Goal: Transaction & Acquisition: Purchase product/service

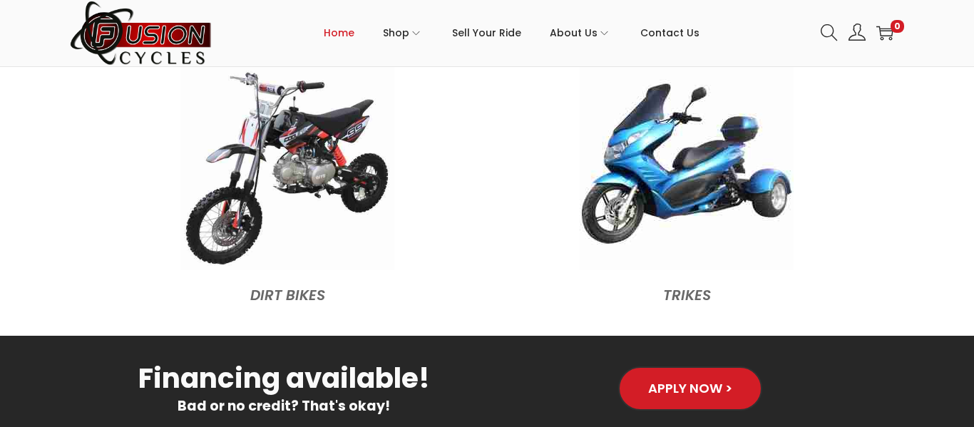
scroll to position [1642, 0]
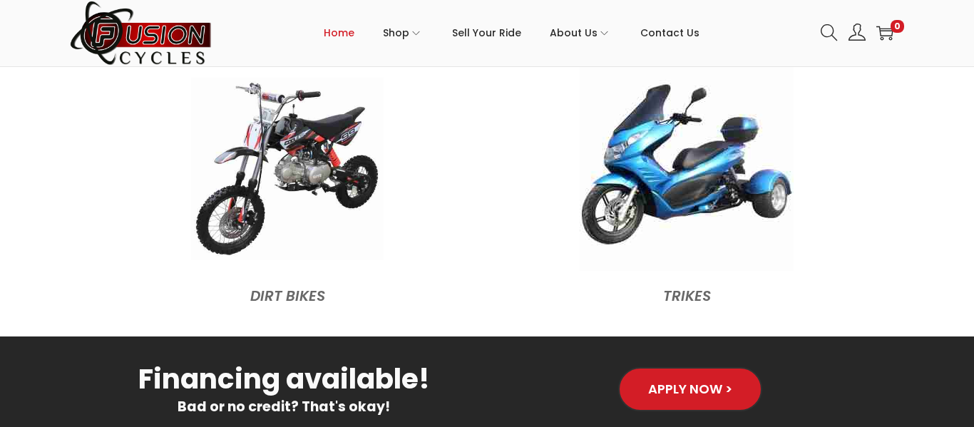
click at [269, 118] on img at bounding box center [287, 169] width 192 height 182
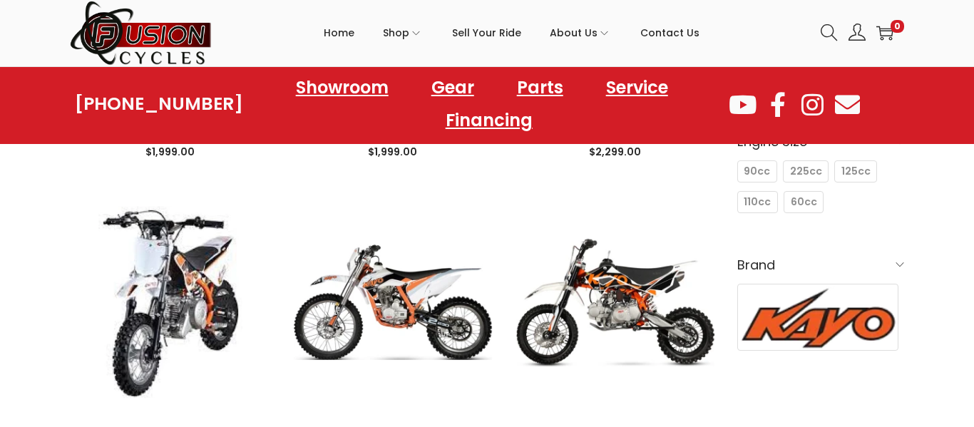
scroll to position [377, 0]
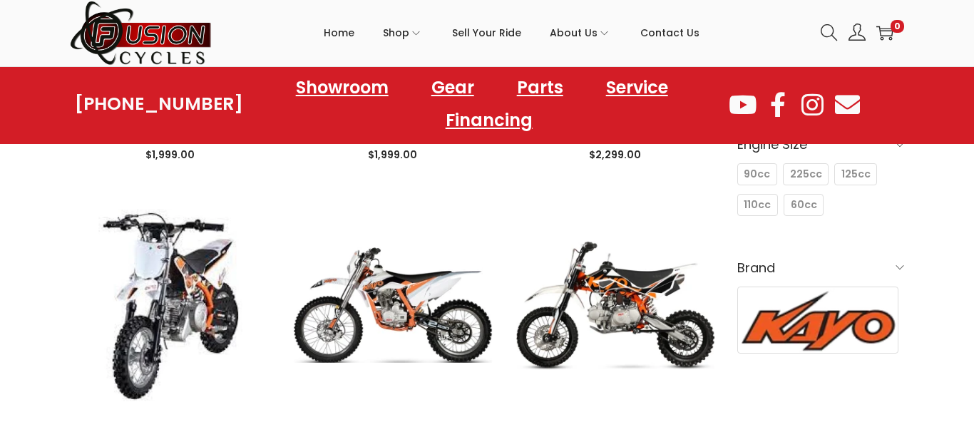
click at [811, 264] on h6 "Brand" at bounding box center [820, 268] width 167 height 34
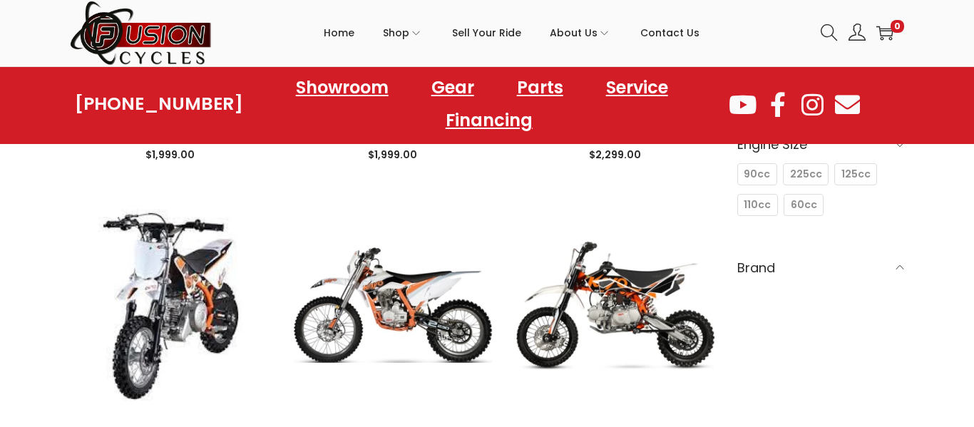
click at [811, 264] on h6 "Brand" at bounding box center [820, 268] width 167 height 34
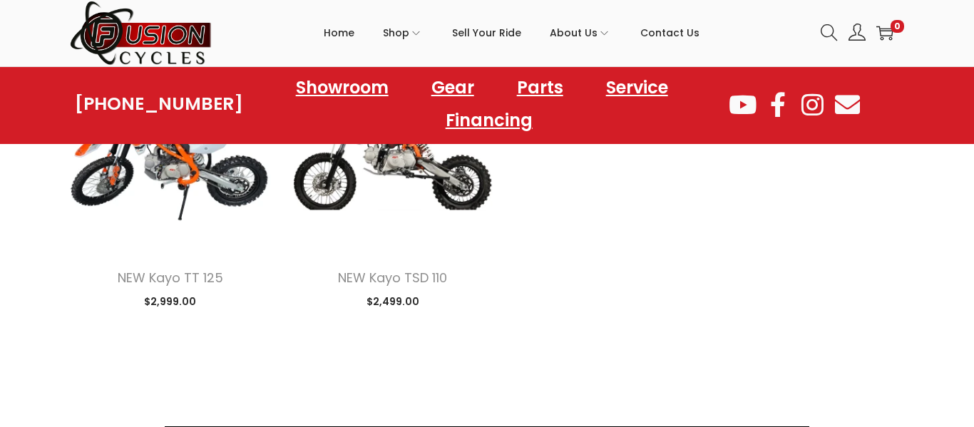
scroll to position [0, 0]
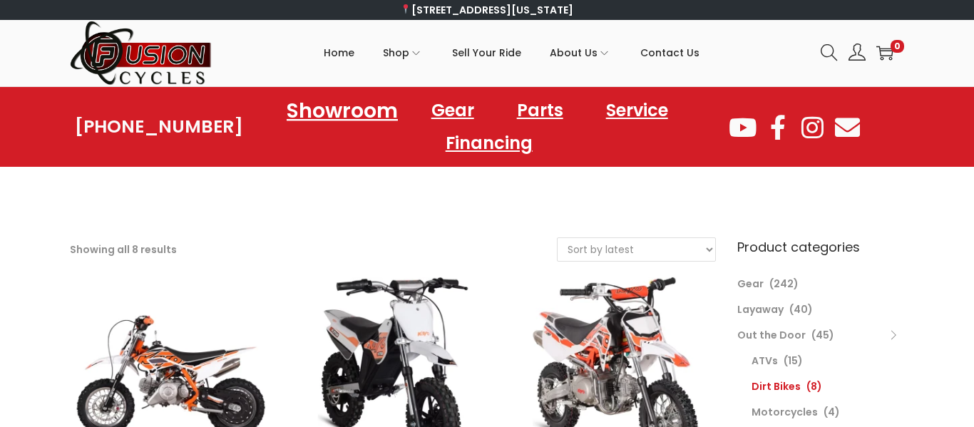
click at [328, 103] on link "Showroom" at bounding box center [341, 110] width 145 height 39
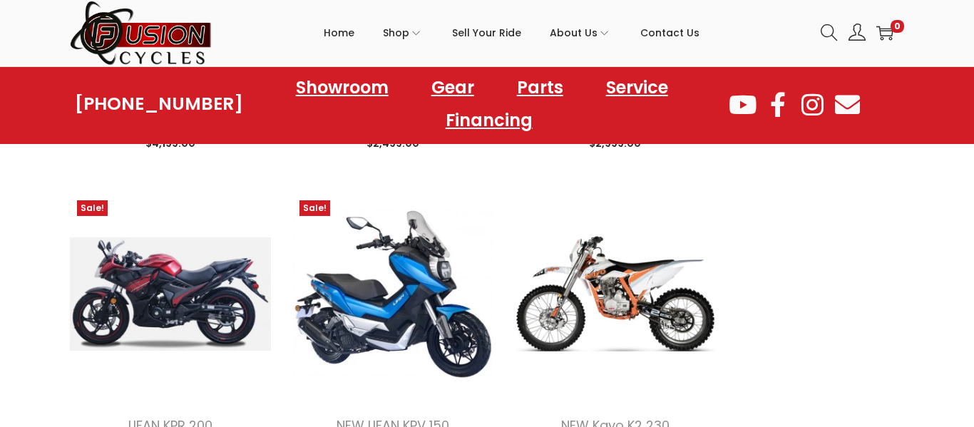
scroll to position [1346, 0]
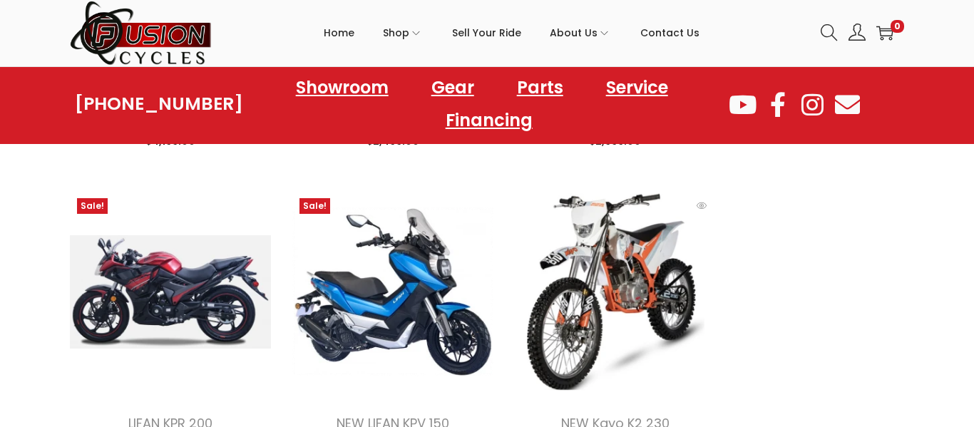
click at [660, 297] on img at bounding box center [615, 291] width 201 height 201
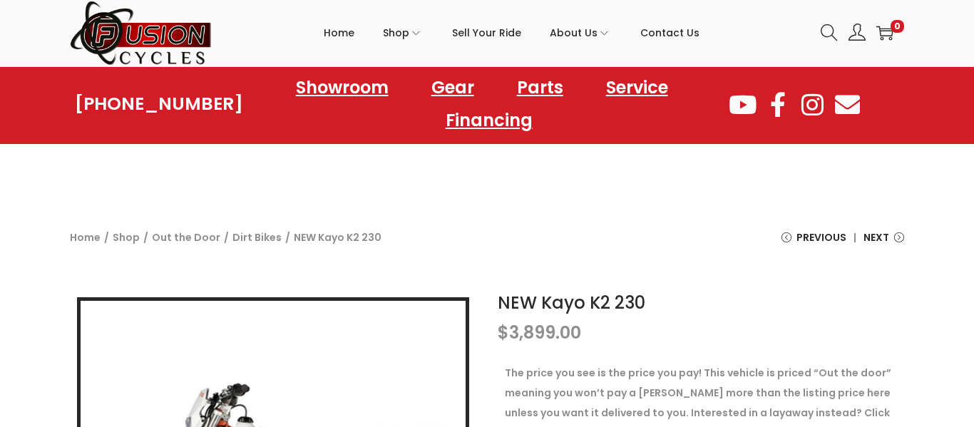
scroll to position [159, 0]
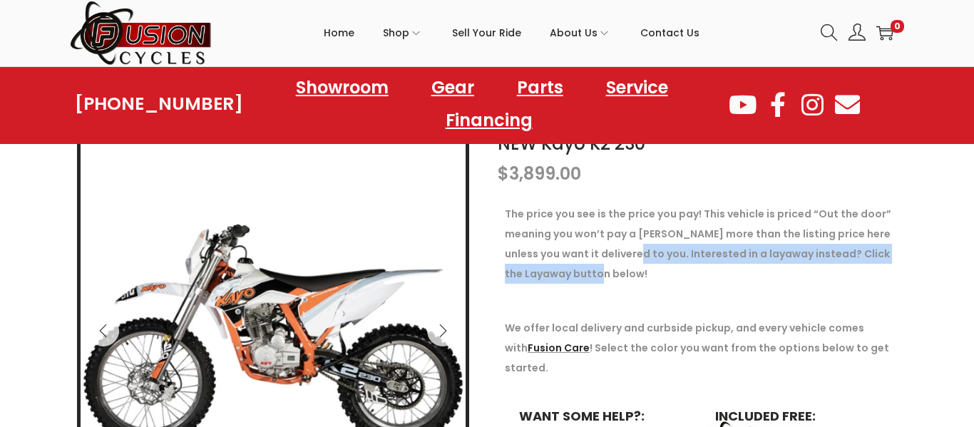
drag, startPoint x: 624, startPoint y: 254, endPoint x: 901, endPoint y: 280, distance: 278.5
click at [901, 280] on div "The price you see is the price you pay! This vehicle is priced “Out the door” m…" at bounding box center [701, 344] width 406 height 294
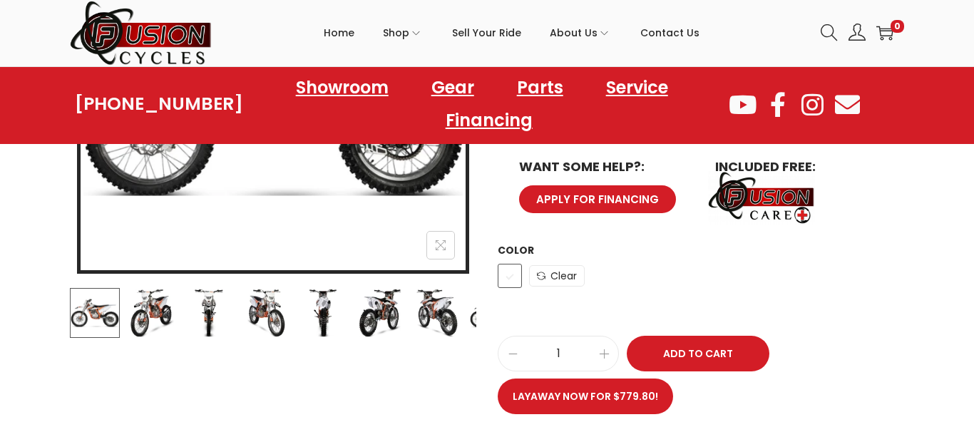
scroll to position [411, 0]
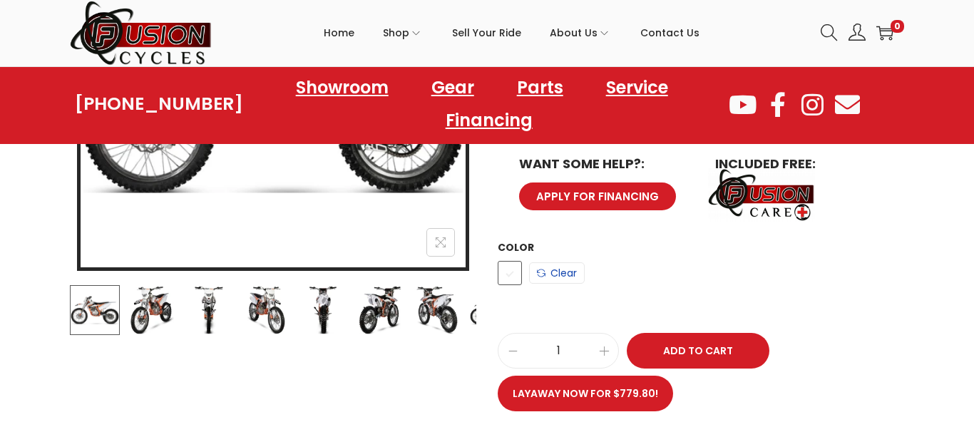
click at [573, 262] on link "Clear" at bounding box center [557, 272] width 56 height 21
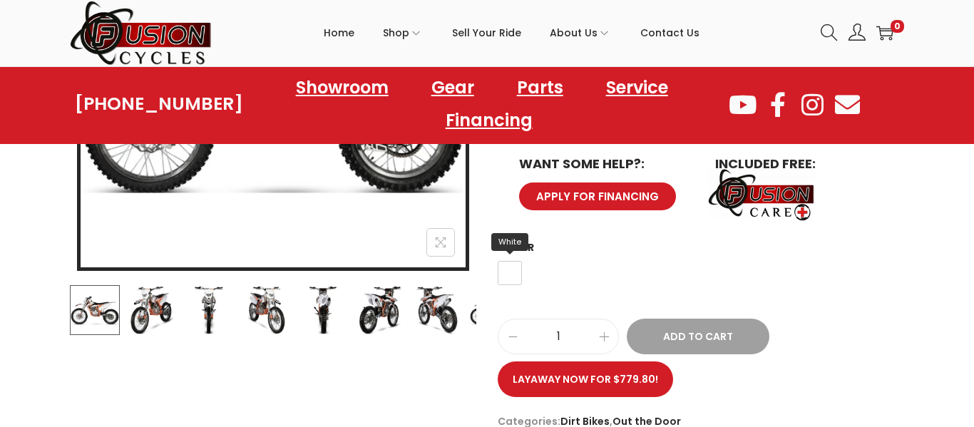
click at [512, 261] on span "White" at bounding box center [510, 273] width 24 height 24
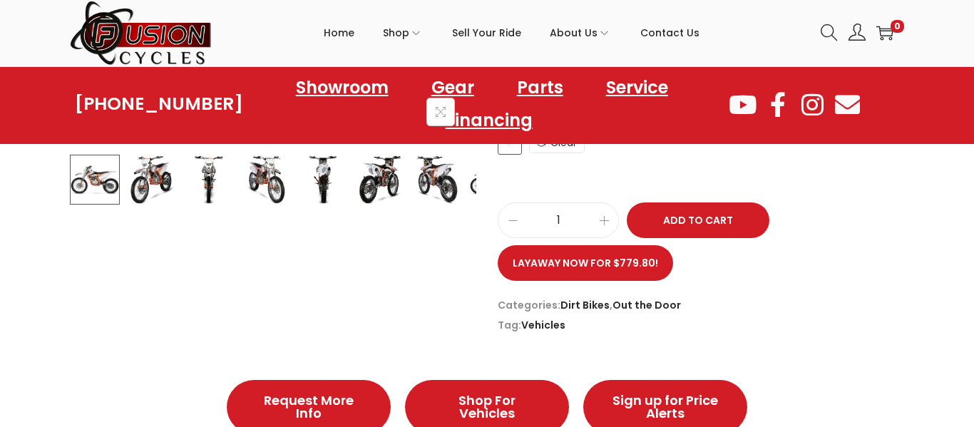
scroll to position [545, 0]
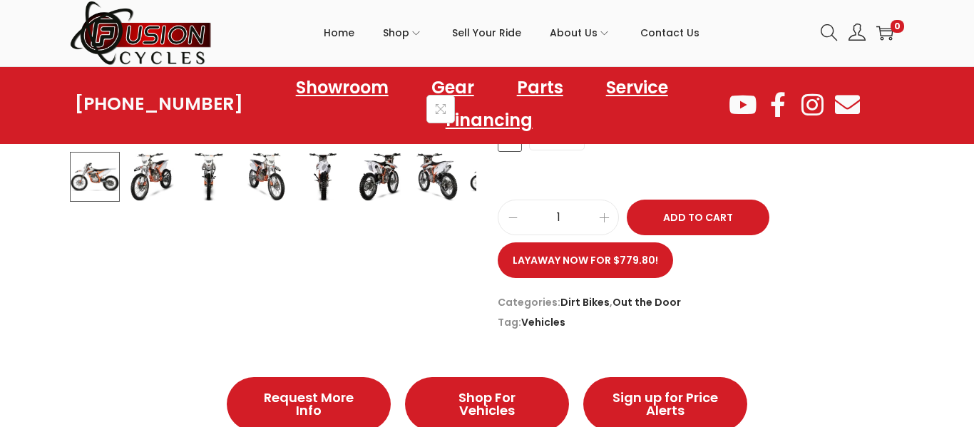
click at [311, 187] on img at bounding box center [323, 177] width 50 height 50
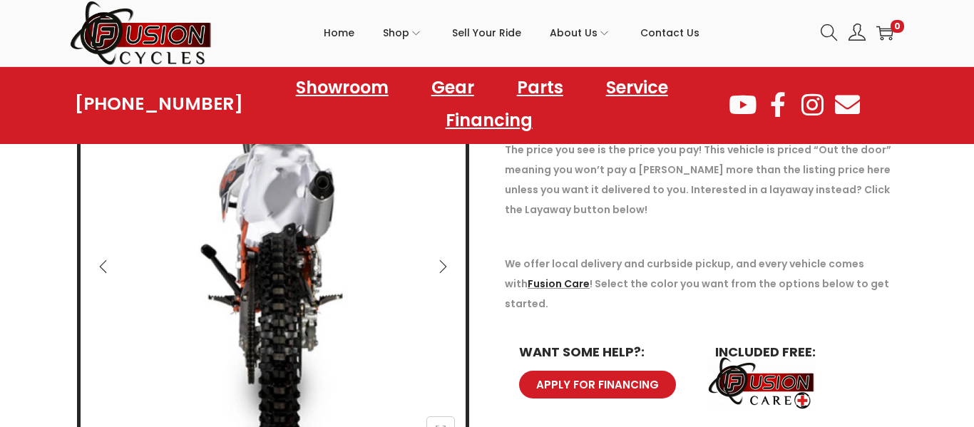
scroll to position [215, 0]
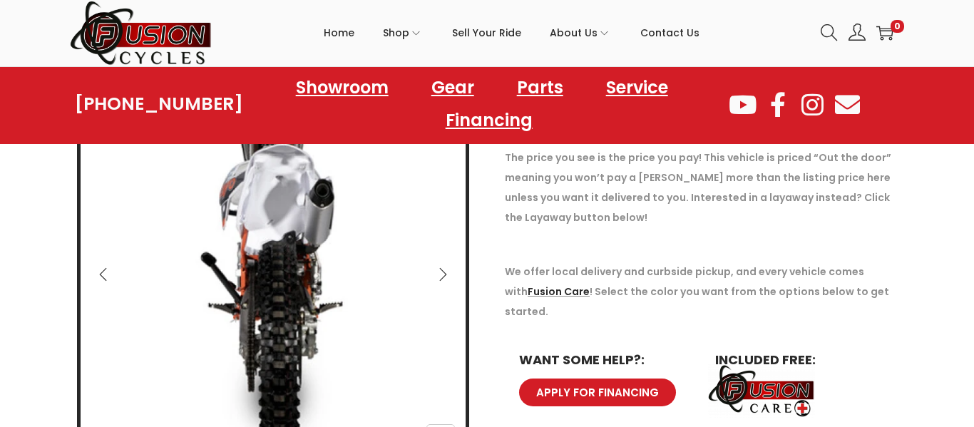
click at [442, 269] on icon "Next" at bounding box center [443, 274] width 14 height 14
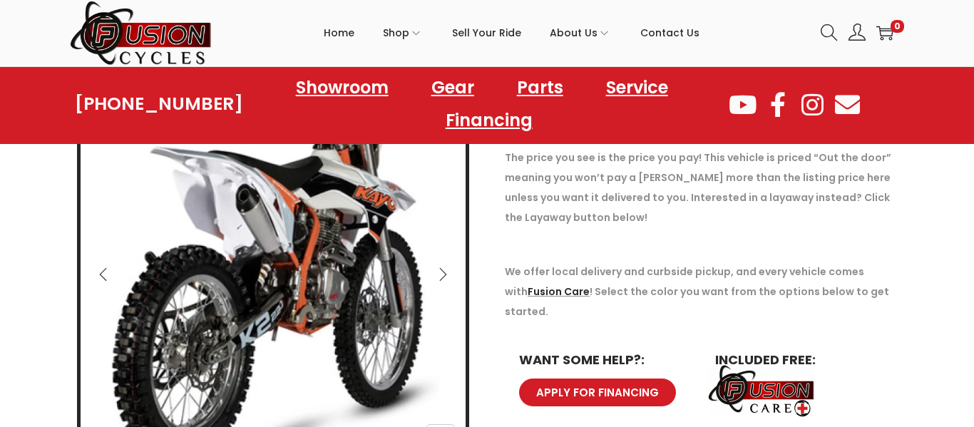
click at [442, 269] on icon "Next" at bounding box center [443, 274] width 14 height 14
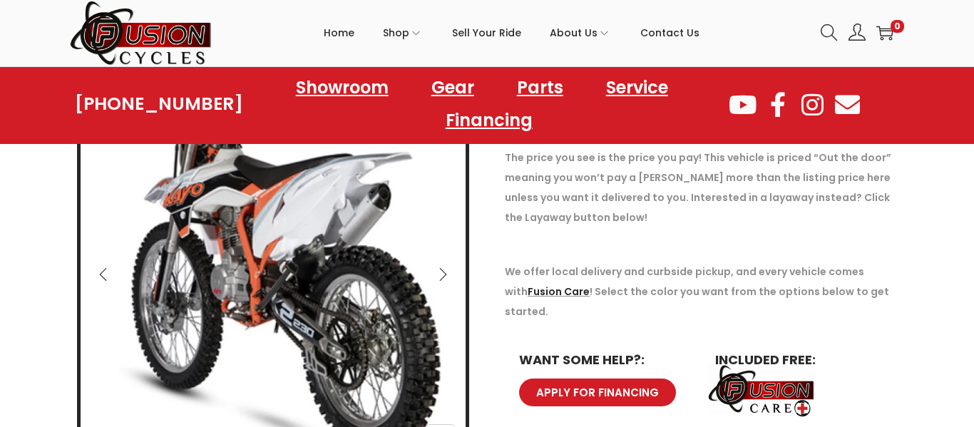
click at [442, 269] on icon "Next" at bounding box center [443, 274] width 14 height 14
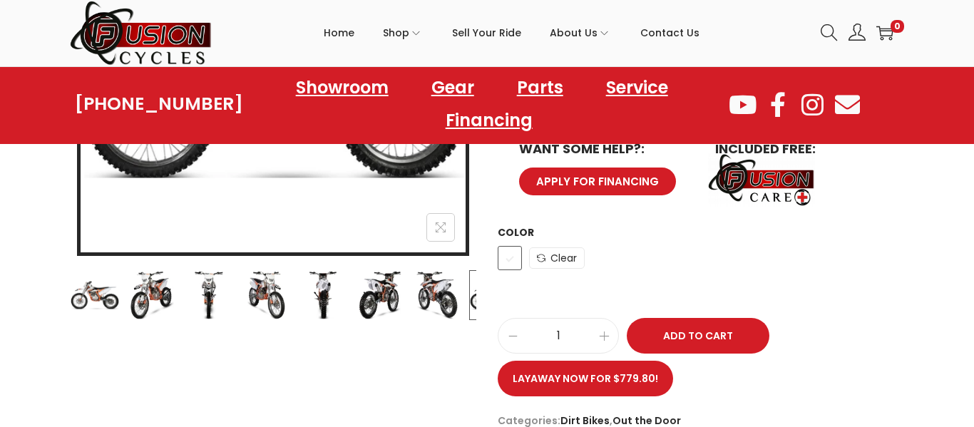
scroll to position [449, 0]
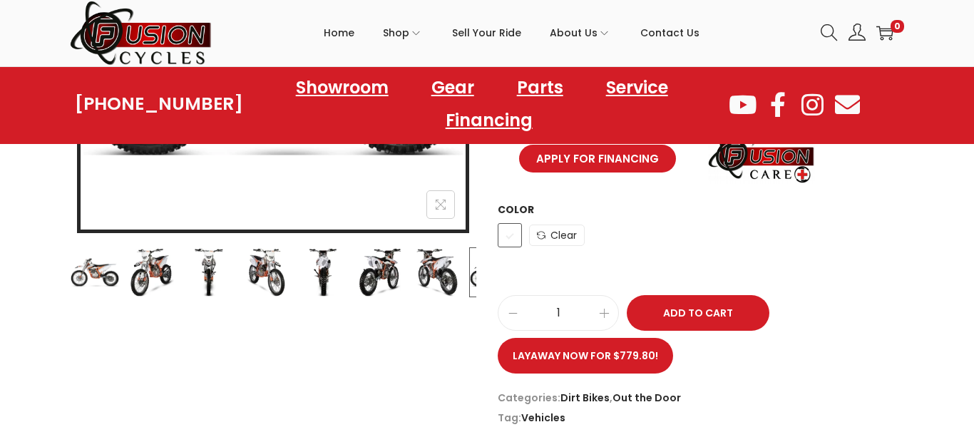
click at [432, 272] on img at bounding box center [437, 272] width 50 height 50
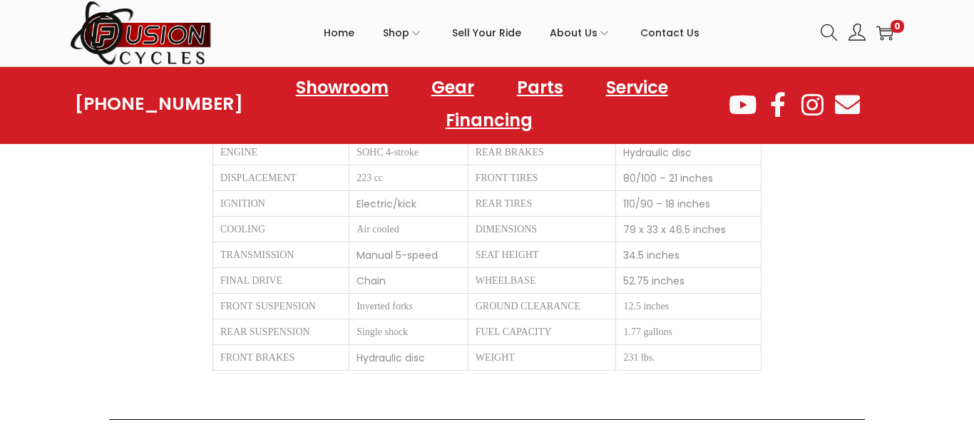
scroll to position [1070, 0]
